Goal: Navigation & Orientation: Find specific page/section

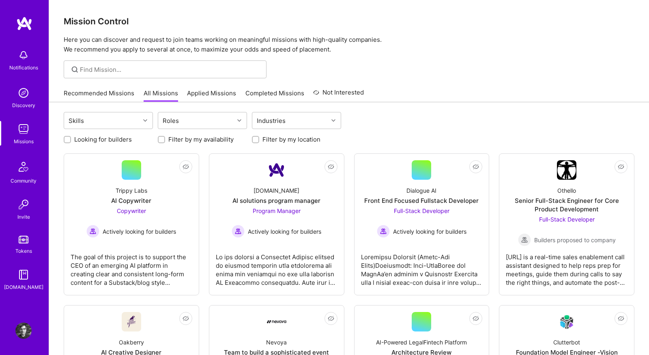
click at [87, 98] on link "Recommended Missions" at bounding box center [99, 95] width 71 height 13
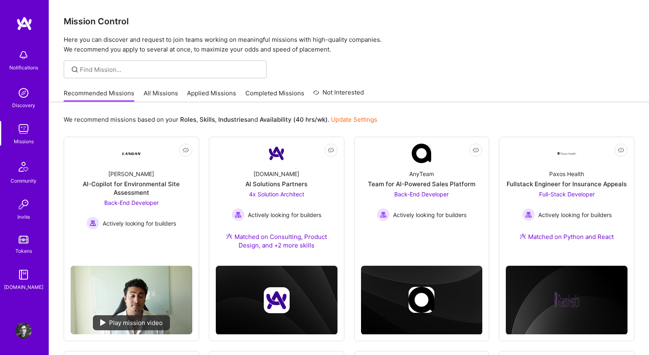
click at [160, 89] on link "All Missions" at bounding box center [161, 95] width 34 height 13
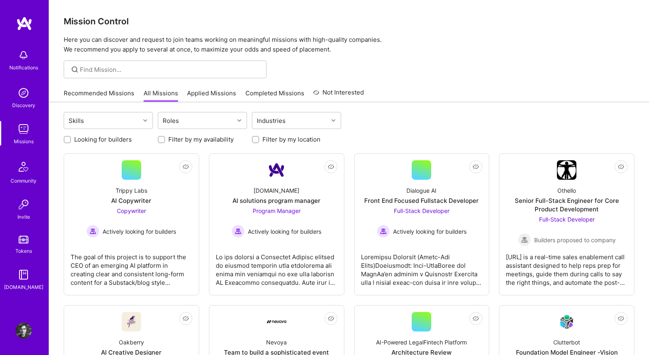
click at [102, 98] on link "Recommended Missions" at bounding box center [99, 95] width 71 height 13
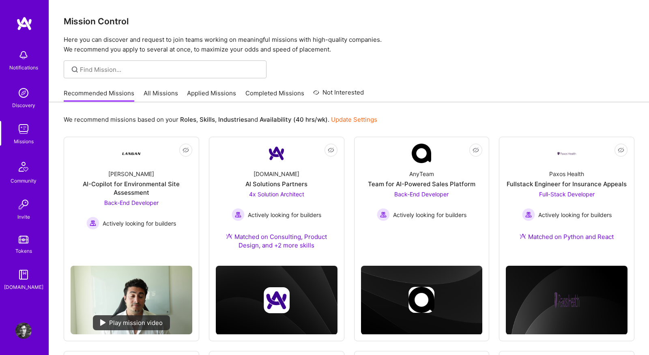
click at [159, 99] on link "All Missions" at bounding box center [161, 95] width 34 height 13
